Goal: Information Seeking & Learning: Learn about a topic

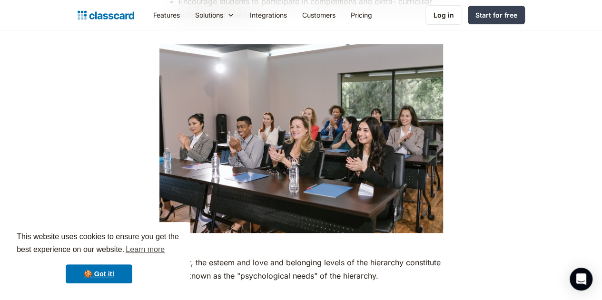
scroll to position [3899, 0]
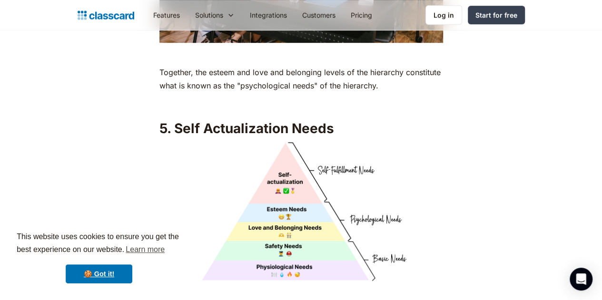
click at [285, 159] on img at bounding box center [301, 213] width 284 height 142
click at [581, 274] on div "Open Intercom Messenger" at bounding box center [581, 279] width 25 height 25
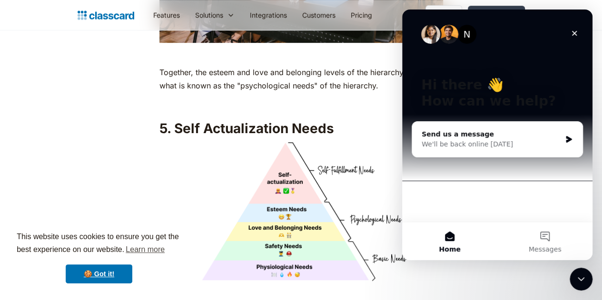
scroll to position [0, 0]
click at [575, 28] on div "Close" at bounding box center [574, 33] width 17 height 17
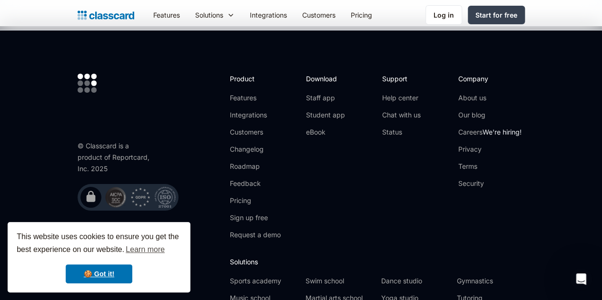
scroll to position [5356, 0]
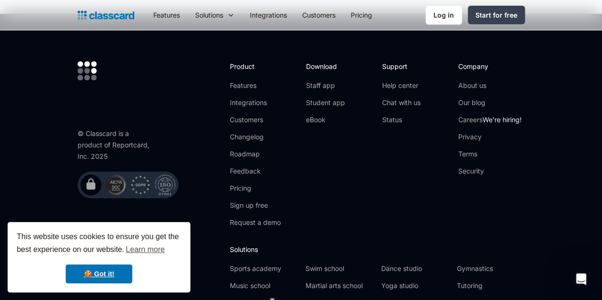
drag, startPoint x: 252, startPoint y: 278, endPoint x: 248, endPoint y: 273, distance: 6.9
click at [250, 276] on footer "© Classcard is a product of Reportcard, Inc. 2025         Product Featu…" at bounding box center [301, 188] width 602 height 349
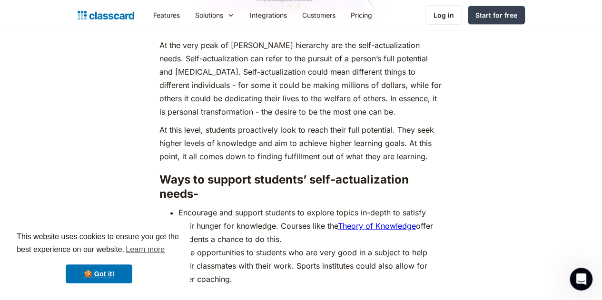
scroll to position [4166, 0]
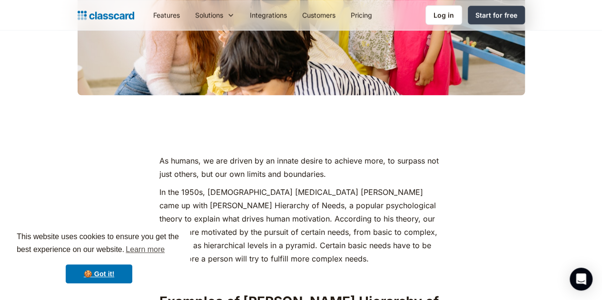
scroll to position [381, 0]
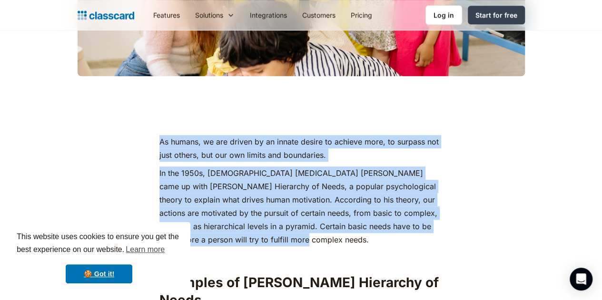
drag, startPoint x: 154, startPoint y: 110, endPoint x: 301, endPoint y: 204, distance: 174.0
copy div "As humans, we are driven by an innate desire to achieve more, to surpass not ju…"
